Goal: Task Accomplishment & Management: Manage account settings

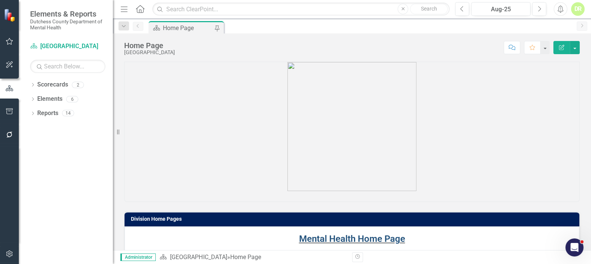
click at [313, 240] on link "Mental Health Home Page" at bounding box center [352, 239] width 106 height 11
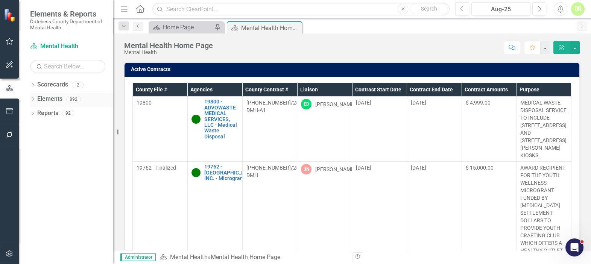
click at [47, 98] on link "Elements" at bounding box center [49, 99] width 25 height 9
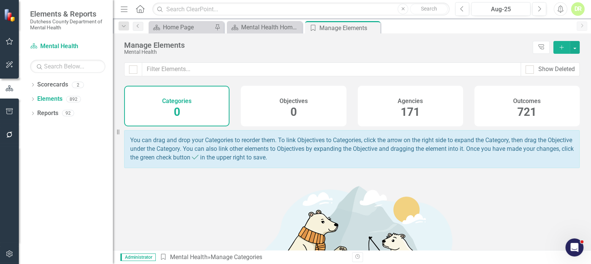
click at [408, 103] on h4 "Agencies" at bounding box center [410, 101] width 25 height 7
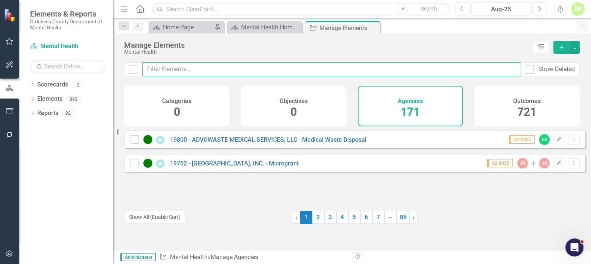
click at [158, 68] on input "text" at bounding box center [331, 69] width 379 height 14
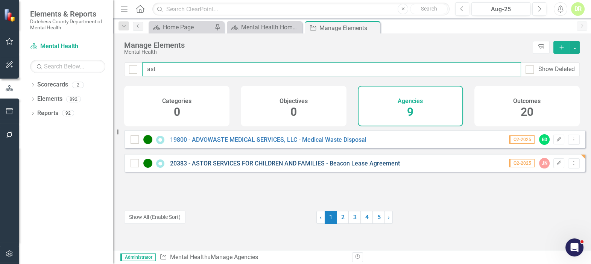
type input "ast"
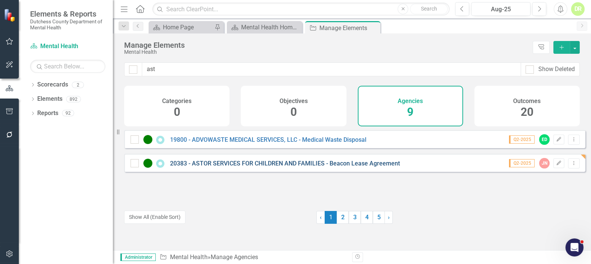
click at [188, 167] on link "20383 - ASTOR SERVICES FOR CHILDREN AND FAMILIES - Beacon Lease Agreement" at bounding box center [285, 163] width 230 height 7
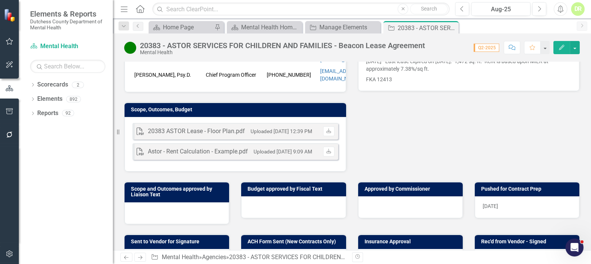
scroll to position [239, 0]
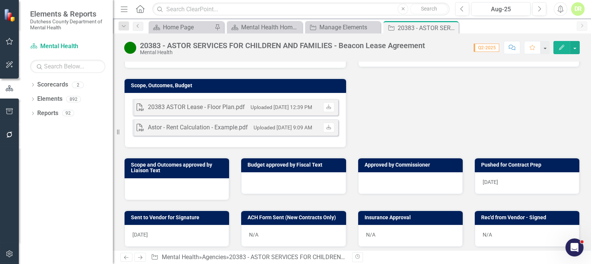
click at [177, 178] on div at bounding box center [177, 189] width 105 height 22
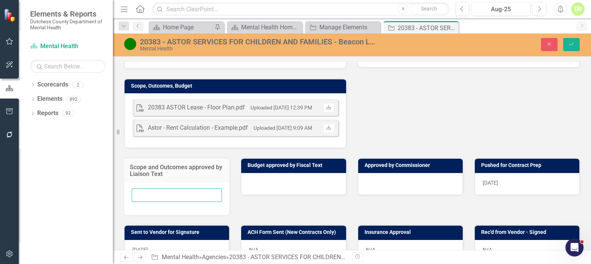
click at [146, 188] on input "text" at bounding box center [177, 195] width 90 height 14
type input "N/A"
click at [259, 173] on div at bounding box center [293, 184] width 105 height 22
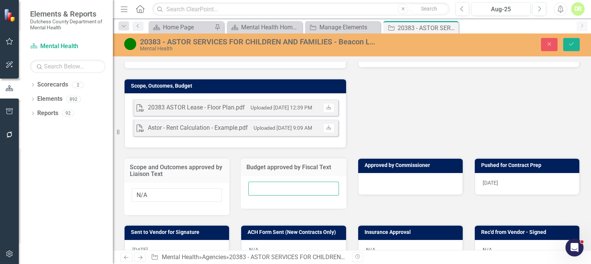
click at [258, 182] on input "text" at bounding box center [293, 189] width 90 height 14
type input "N/A"
click at [373, 173] on div at bounding box center [410, 184] width 105 height 22
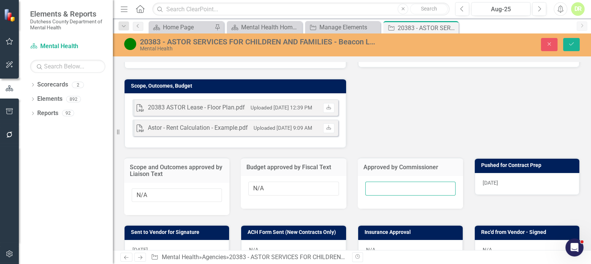
click at [373, 182] on input "text" at bounding box center [410, 189] width 90 height 14
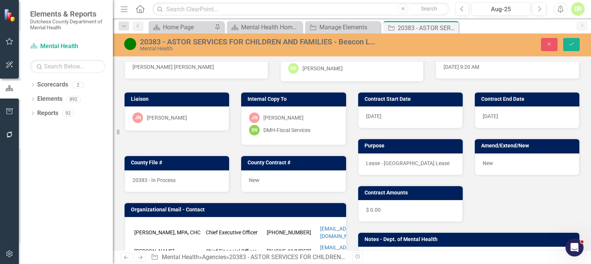
scroll to position [137, 0]
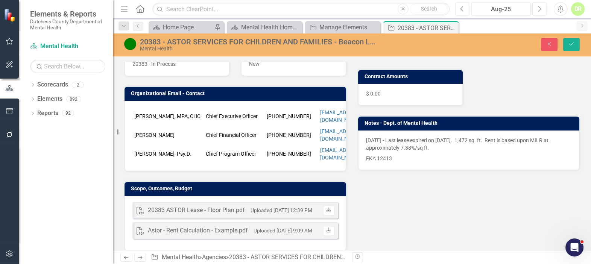
type input "N/A"
click at [366, 140] on p "[DATE] - Last lease expired on [DATE]. 1,472 sq. ft. Rent is based upon MILR at…" at bounding box center [469, 145] width 206 height 17
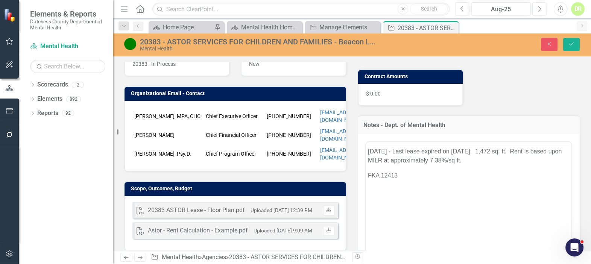
scroll to position [0, 0]
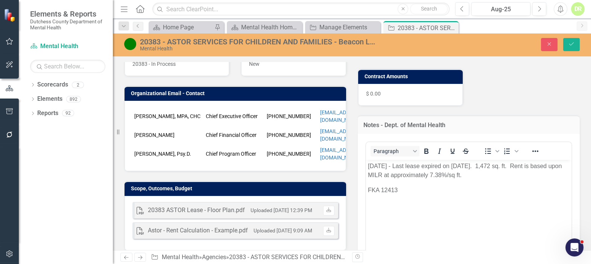
click at [367, 165] on p "[DATE] - Last lease expired on [DATE]. 1,472 sq. ft. Rent is based upon MILR at…" at bounding box center [468, 170] width 202 height 18
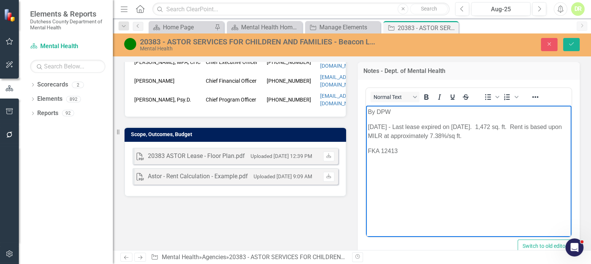
scroll to position [171, 0]
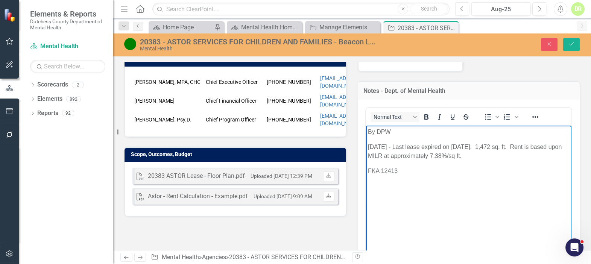
click at [368, 131] on p "By DPW" at bounding box center [468, 131] width 202 height 9
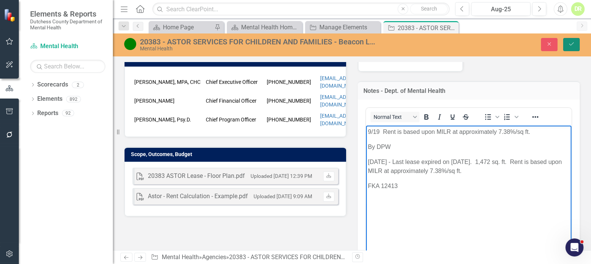
click at [575, 41] on button "Save" at bounding box center [571, 44] width 17 height 13
